Goal: Task Accomplishment & Management: Use online tool/utility

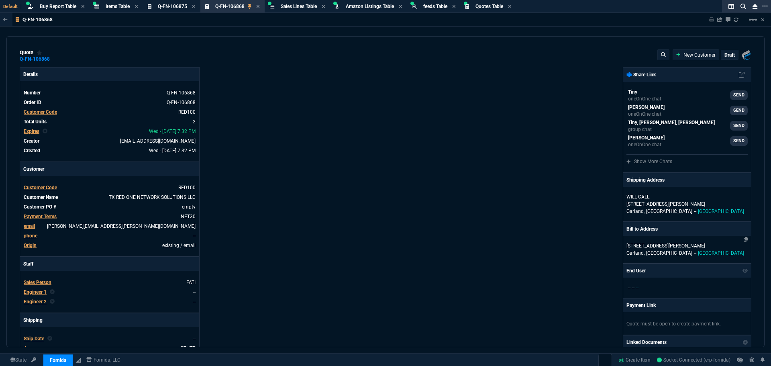
select select "8: NEPT"
type input "26"
type input "1240"
type input "29"
type input "1761"
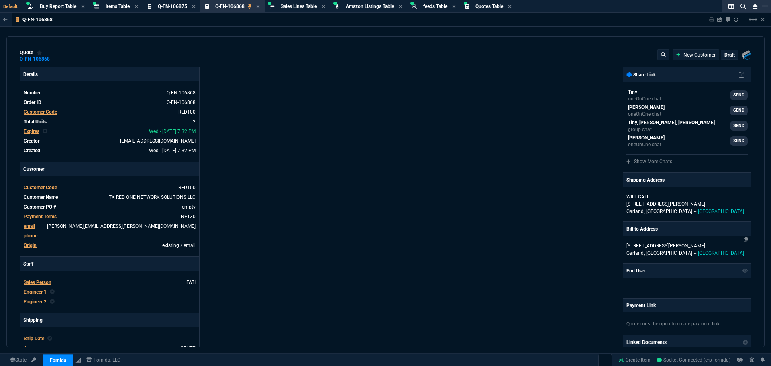
type input "6858.43"
type input "8868"
type input "31"
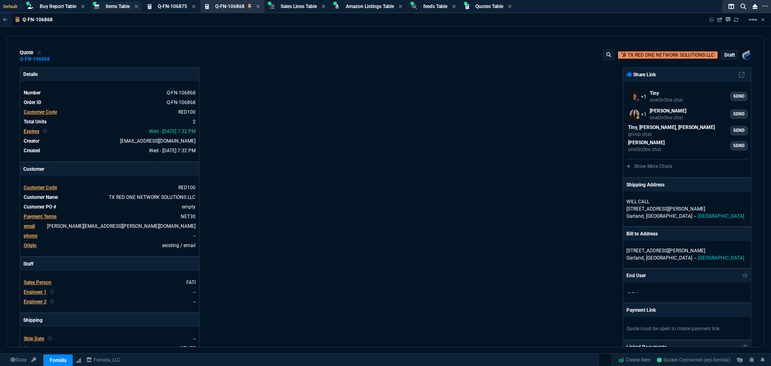
click at [122, 2] on div "Items Table Item" at bounding box center [116, 7] width 50 height 10
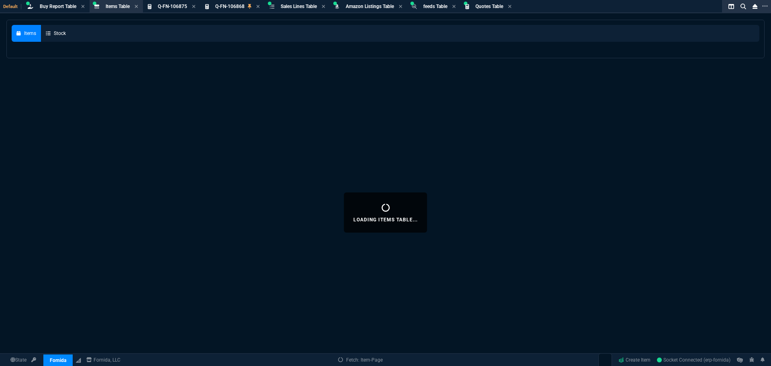
select select
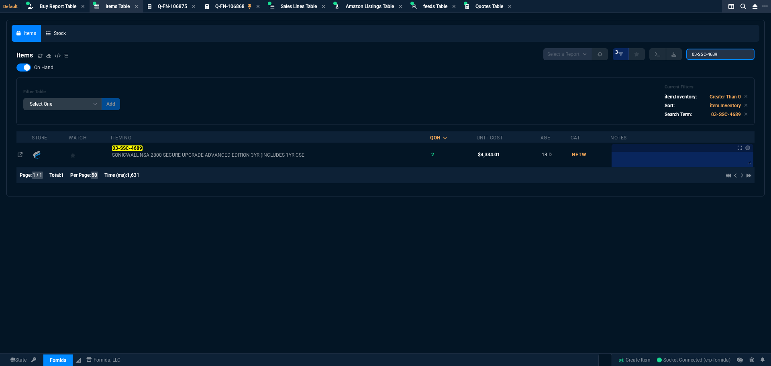
click at [721, 52] on input "03-SSC-4689" at bounding box center [720, 54] width 68 height 11
type input "0"
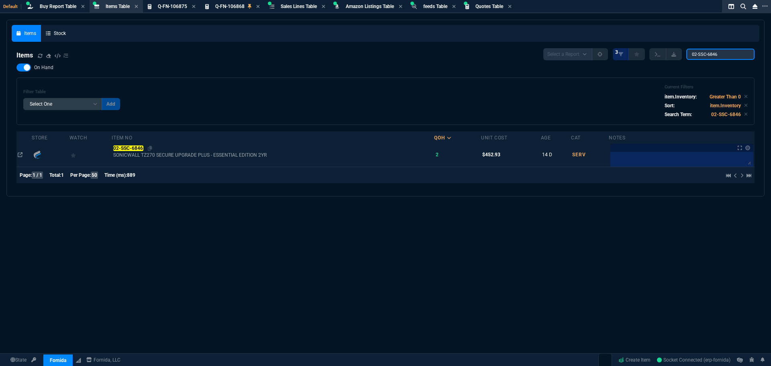
type input "02-SSC-6846"
click at [137, 151] on mark "02-SSC-6846" at bounding box center [128, 148] width 30 height 6
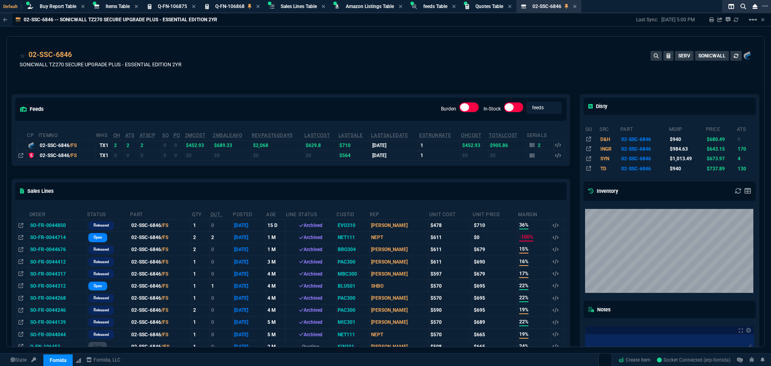
click at [42, 235] on td "SO-FR-0044714" at bounding box center [58, 237] width 58 height 12
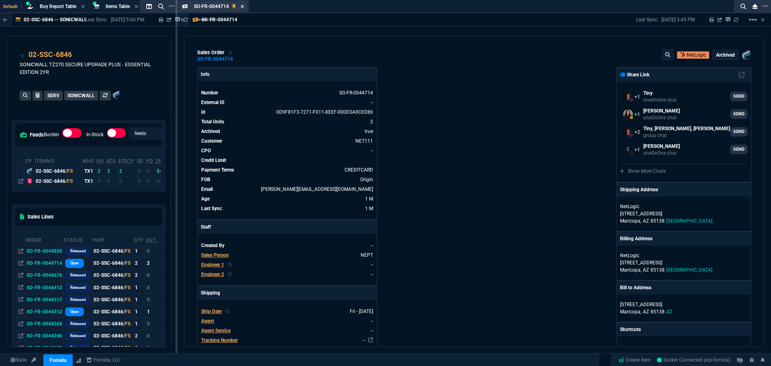
click at [243, 7] on icon at bounding box center [242, 6] width 3 height 3
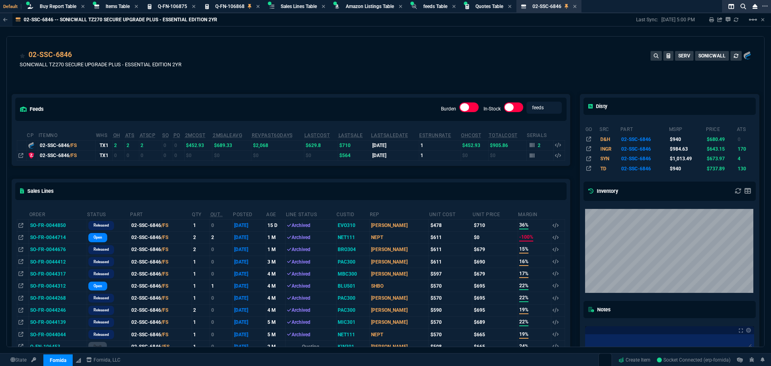
click at [57, 335] on td "SO-FR-0044044" at bounding box center [58, 334] width 58 height 12
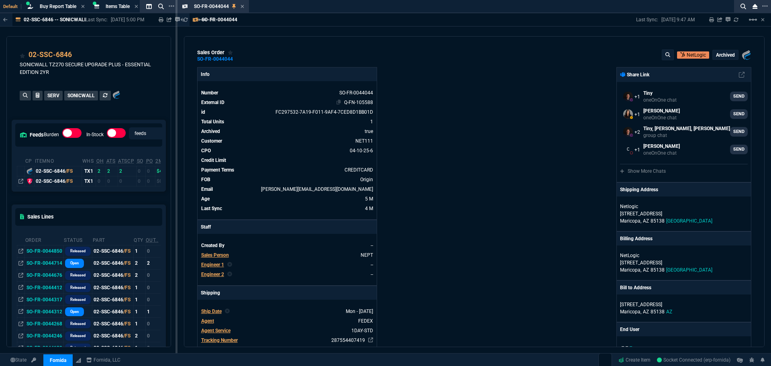
click at [360, 103] on link "Q-FN-105588" at bounding box center [358, 103] width 29 height 6
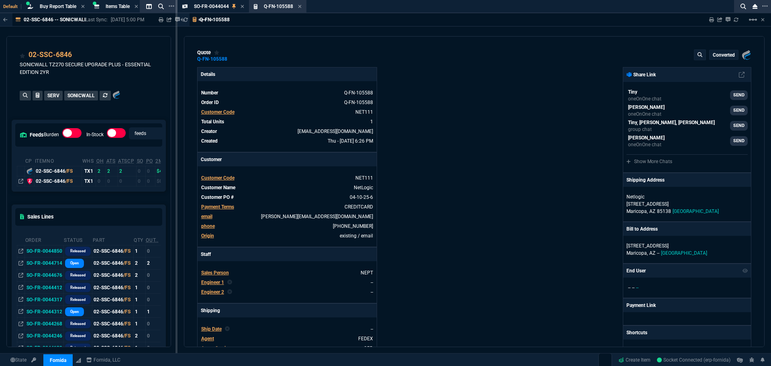
type input "19"
type input "125"
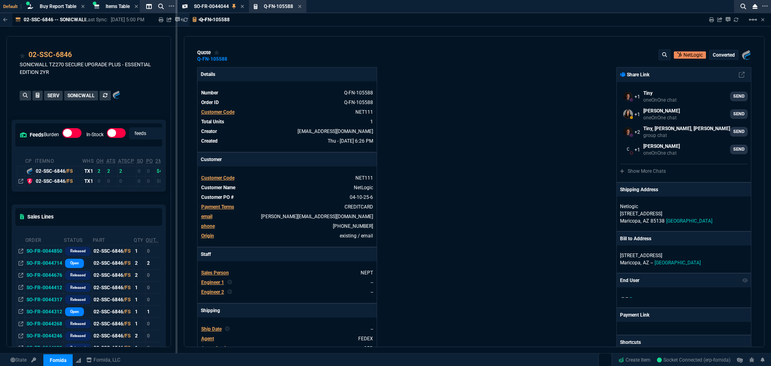
type input "940"
type input "29"
click at [751, 21] on mat-icon "linear_scale" at bounding box center [753, 20] width 10 height 10
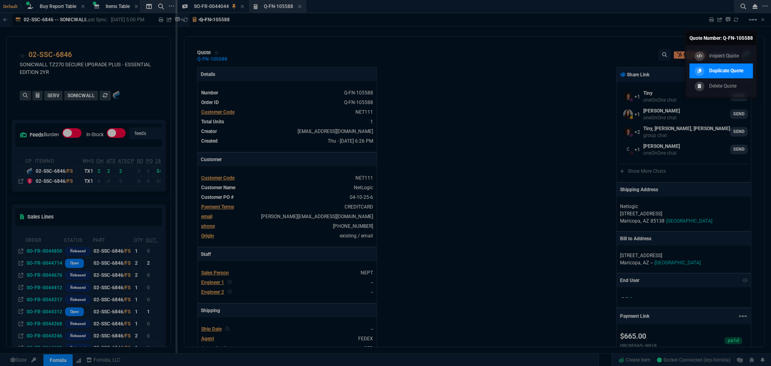
click at [729, 68] on p "Duplicate Quote" at bounding box center [726, 70] width 34 height 7
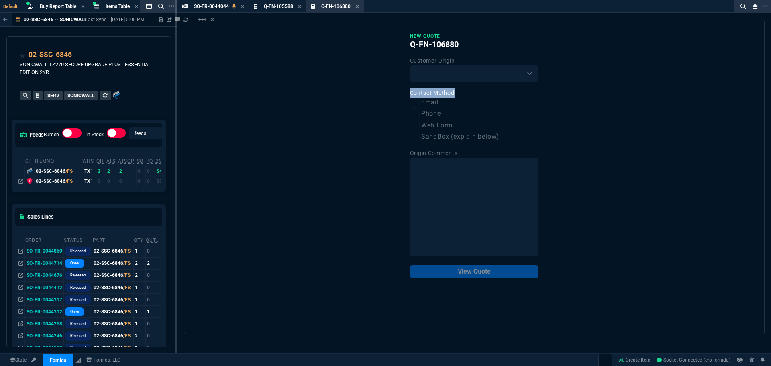
click at [612, 112] on div "New Quote Q-FN-106880 Customer Origin Existing Customer Amazon Lead (first orde…" at bounding box center [474, 177] width 580 height 314
click at [531, 75] on select "Existing Customer Amazon Lead (first order) Website Lead (first order) Called (…" at bounding box center [474, 73] width 128 height 16
select select "existing"
click at [410, 66] on select "Existing Customer Amazon Lead (first order) Website Lead (first order) Called (…" at bounding box center [474, 73] width 128 height 16
click at [506, 84] on div "New Quote Q-FN-106880 Customer Origin Existing Customer Amazon Lead (first orde…" at bounding box center [474, 155] width 128 height 245
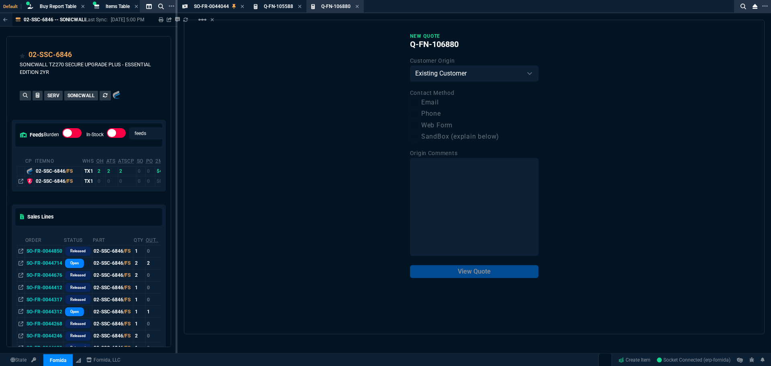
click at [420, 104] on label "Email" at bounding box center [474, 103] width 128 height 10
click at [419, 104] on input "Email" at bounding box center [415, 103] width 10 height 10
click at [418, 102] on input "Email" at bounding box center [415, 103] width 10 height 10
click at [414, 102] on input "Email" at bounding box center [415, 103] width 10 height 10
checkbox input "true"
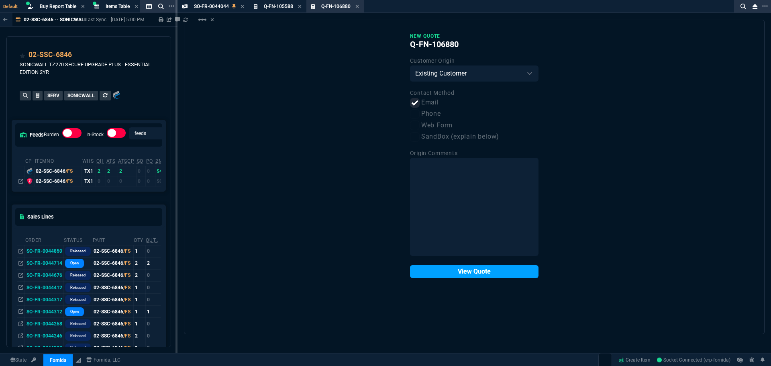
click at [474, 274] on button "View Quote" at bounding box center [474, 271] width 128 height 13
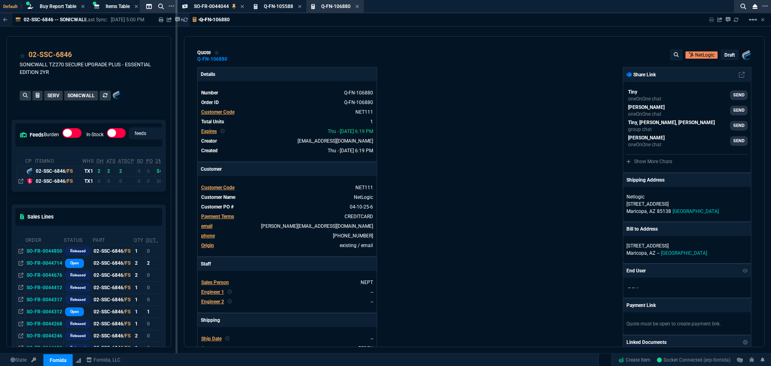
type input "19"
type input "125"
type input "29"
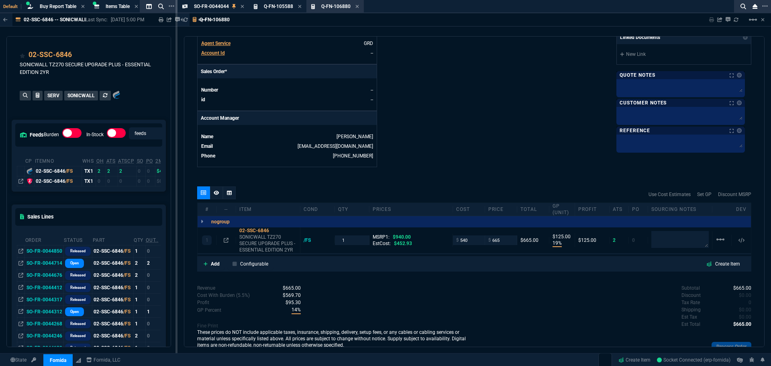
scroll to position [339, 0]
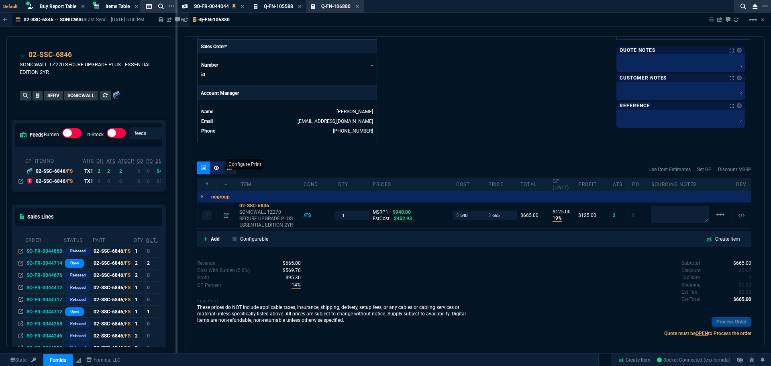
click at [215, 169] on icon at bounding box center [217, 167] width 6 height 4
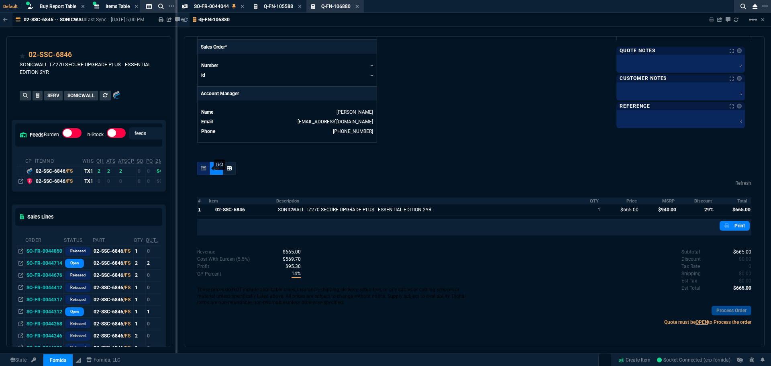
click at [202, 169] on icon at bounding box center [204, 168] width 6 height 5
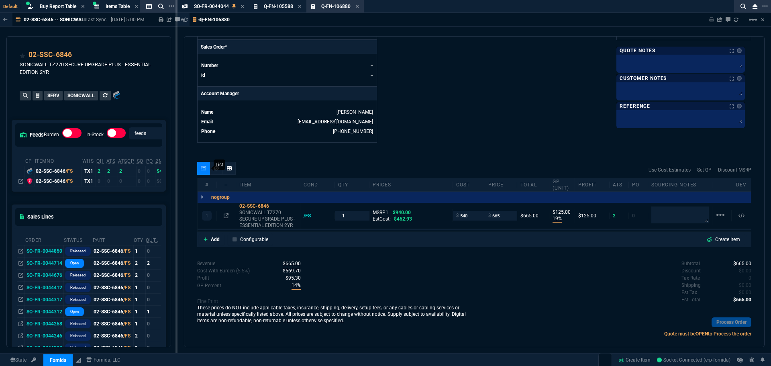
scroll to position [339, 0]
type input "29"
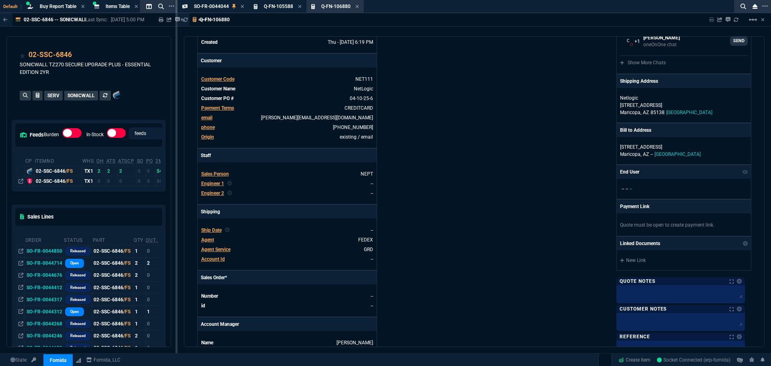
scroll to position [0, 0]
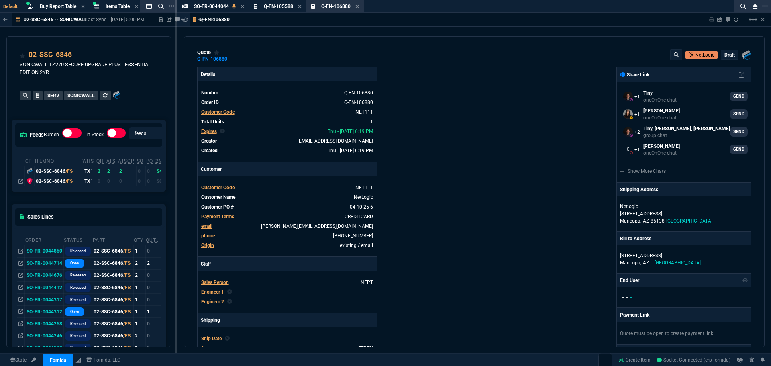
click at [724, 56] on p "draft" at bounding box center [729, 55] width 10 height 6
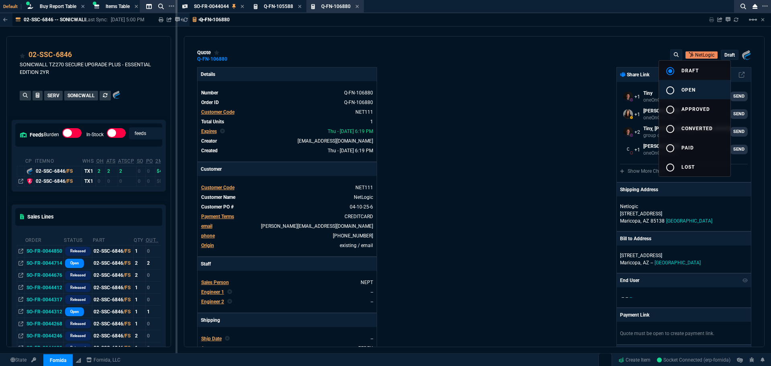
click at [690, 88] on span "open" at bounding box center [688, 90] width 14 height 6
click at [579, 90] on div at bounding box center [385, 183] width 771 height 366
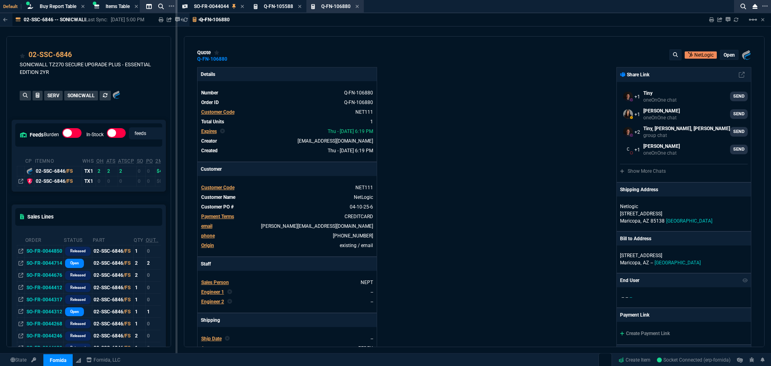
type input "19"
type input "125"
type input "29"
click at [712, 21] on icon at bounding box center [711, 19] width 5 height 5
type input "29"
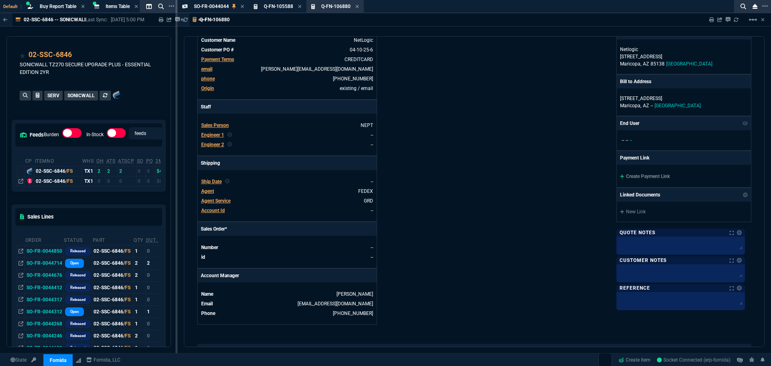
scroll to position [167, 0]
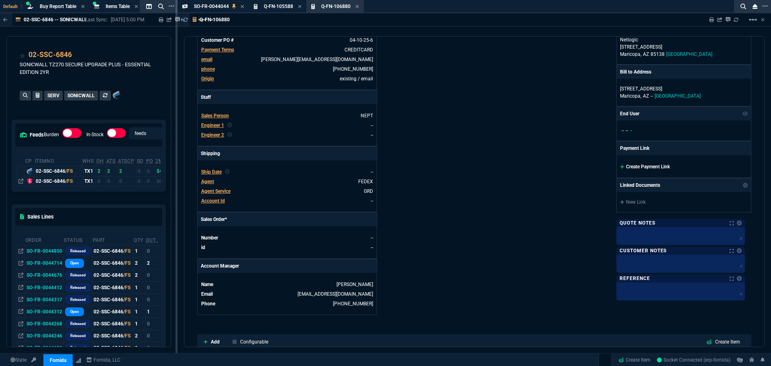
click at [654, 165] on link "Create Payment Link" at bounding box center [645, 167] width 50 height 6
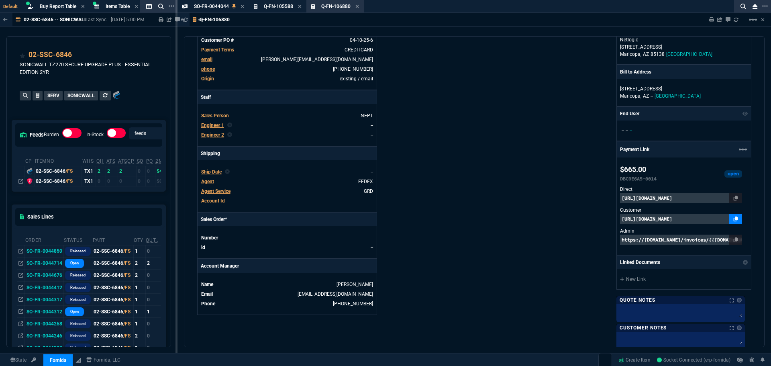
click at [735, 223] on link at bounding box center [735, 219] width 13 height 10
